Goal: Book appointment/travel/reservation

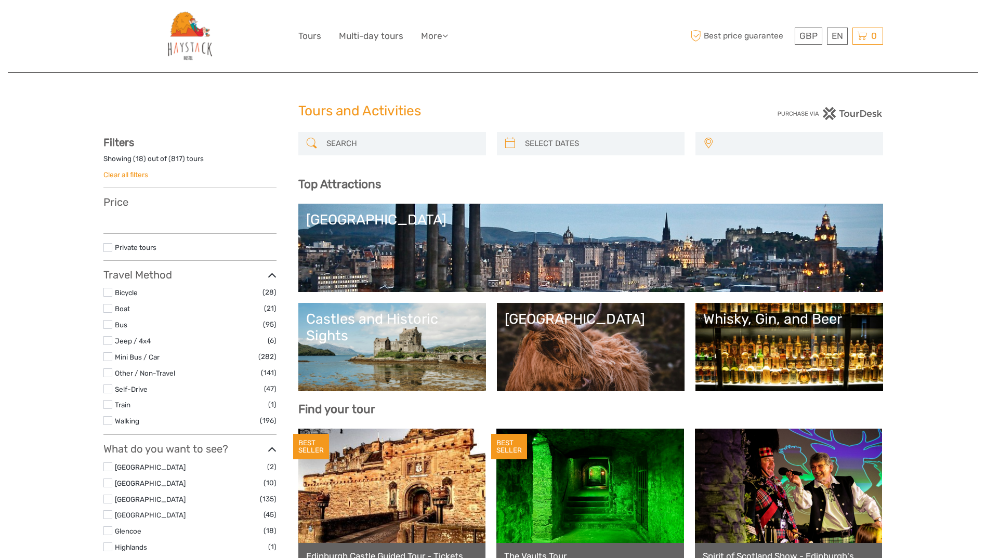
select select
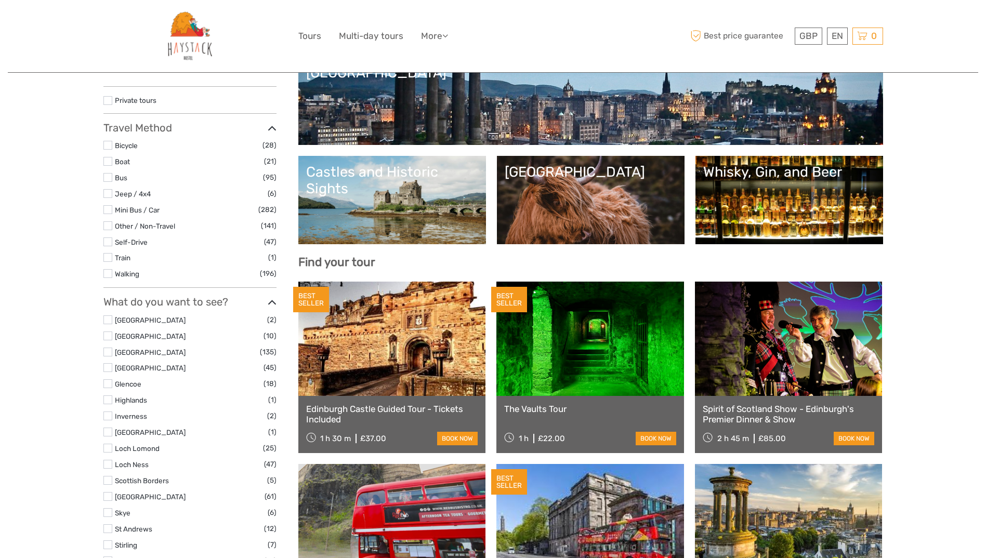
scroll to position [147, 0]
select select
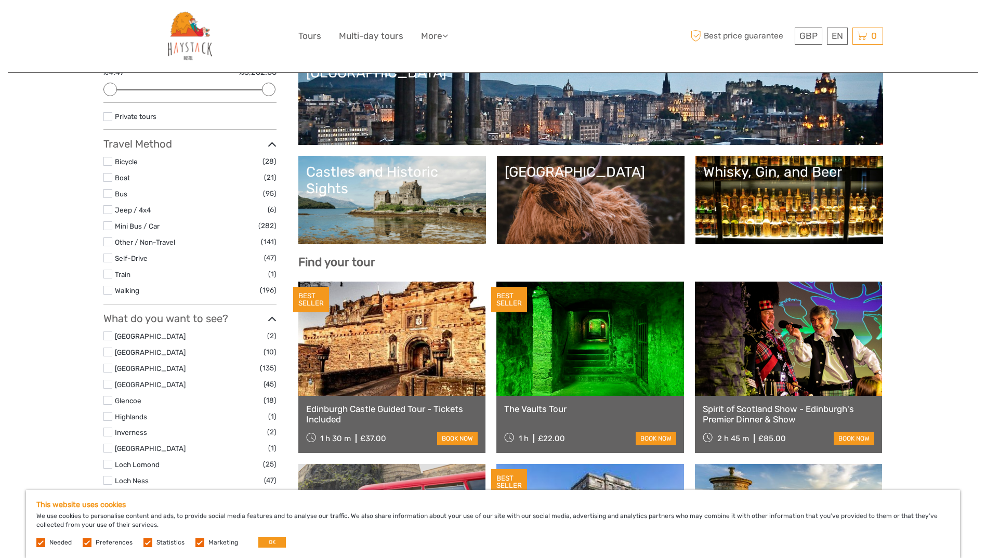
click at [601, 219] on link "[GEOGRAPHIC_DATA]" at bounding box center [590, 200] width 172 height 73
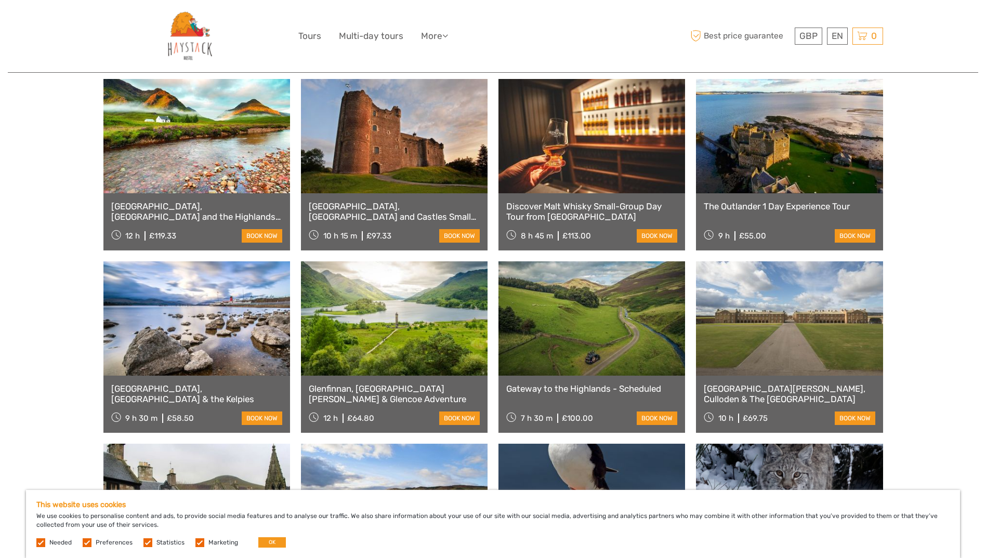
scroll to position [364, 0]
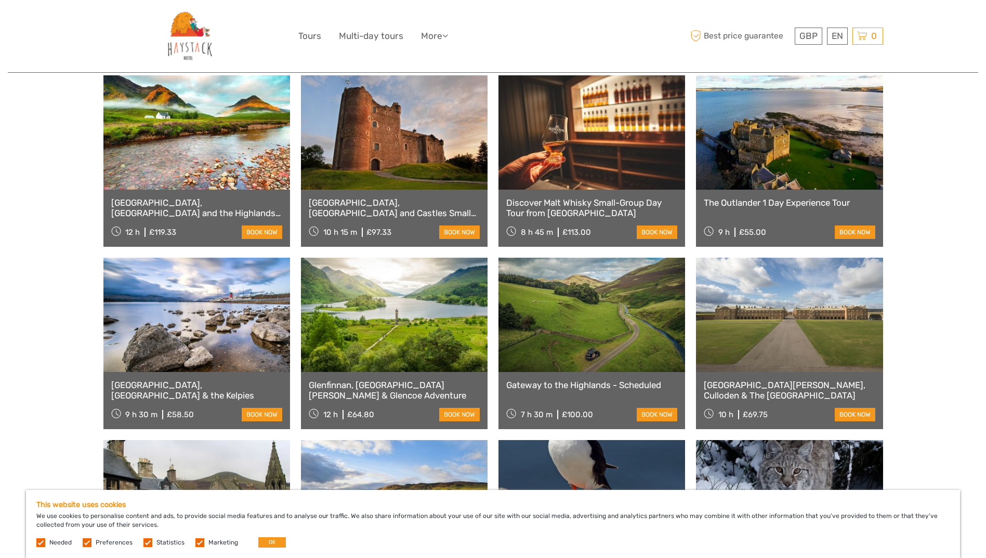
click at [473, 226] on link "book now" at bounding box center [459, 232] width 41 height 14
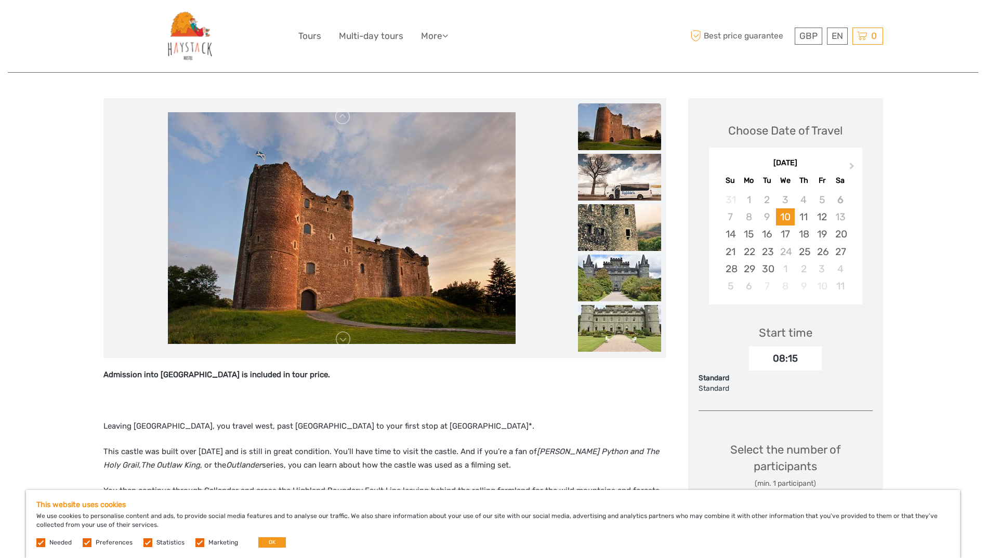
scroll to position [126, 0]
click at [773, 261] on div "30" at bounding box center [767, 269] width 18 height 17
click at [753, 261] on div "29" at bounding box center [748, 269] width 18 height 17
